Goal: Find specific page/section: Find specific page/section

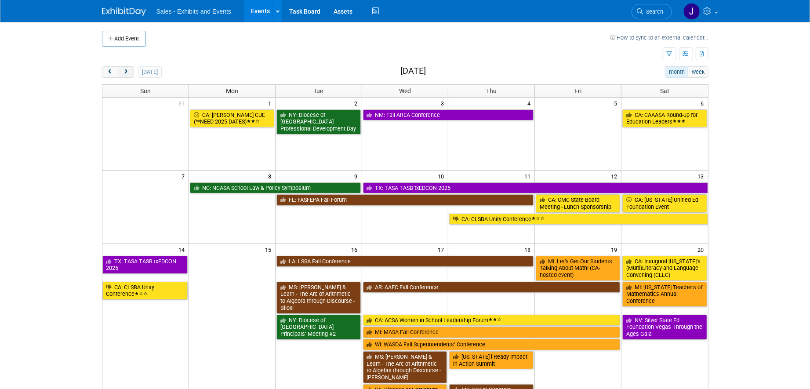
click at [123, 73] on span "next" at bounding box center [126, 72] width 7 height 6
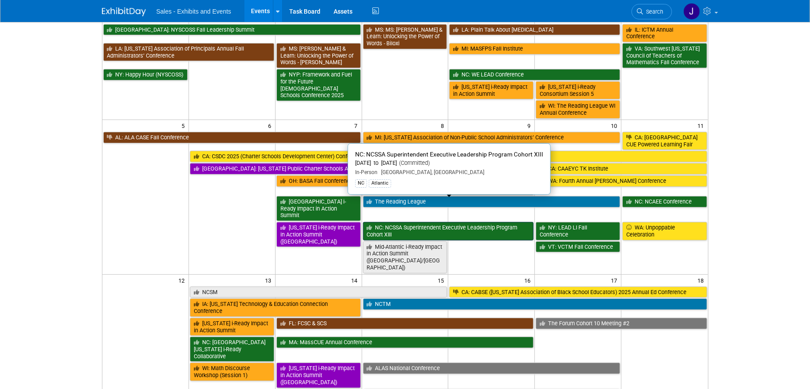
scroll to position [86, 0]
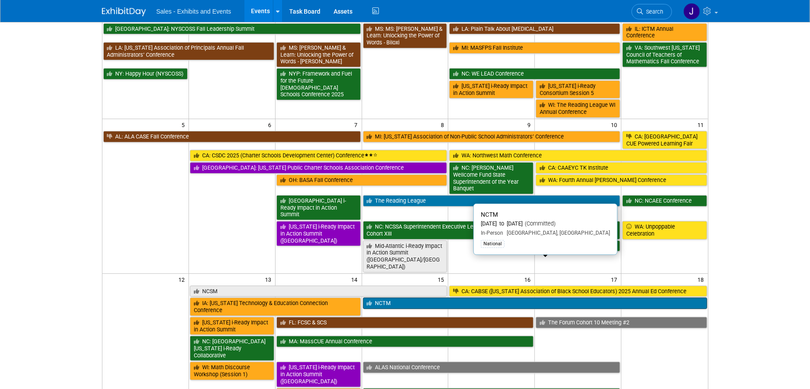
click at [434, 298] on link "NCTM" at bounding box center [535, 303] width 344 height 11
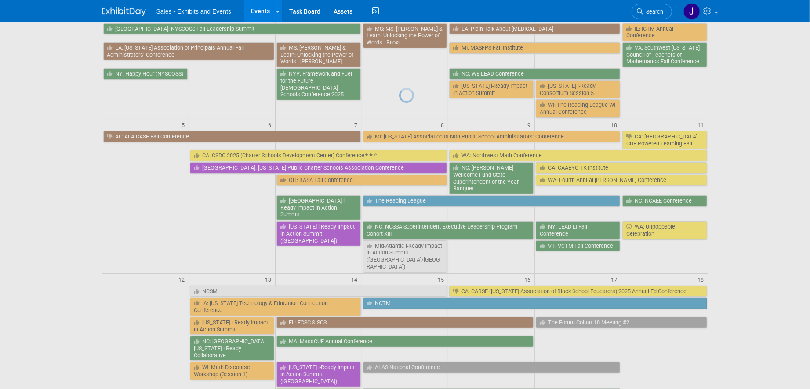
click at [411, 262] on div at bounding box center [405, 194] width 12 height 389
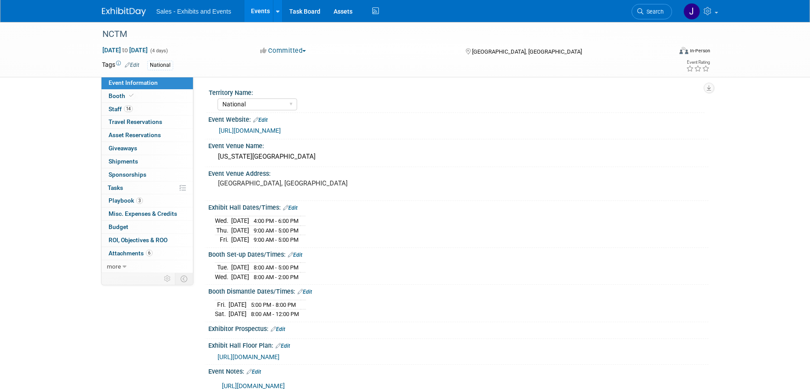
select select "National"
